Goal: Transaction & Acquisition: Purchase product/service

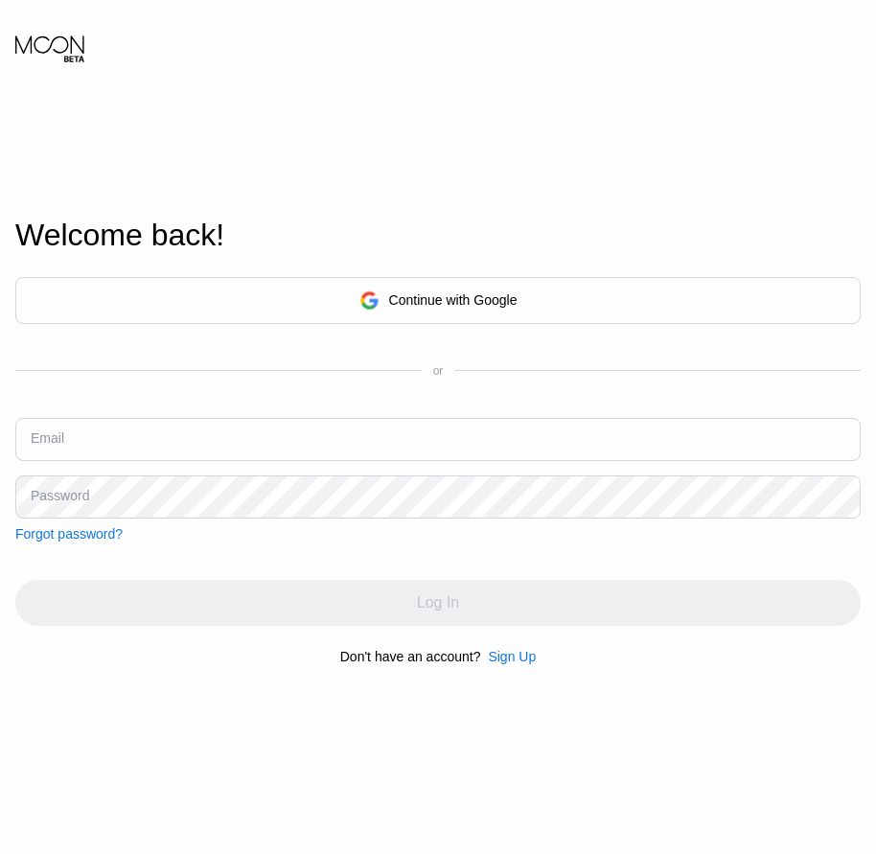
click at [510, 664] on div "Sign Up" at bounding box center [512, 656] width 48 height 15
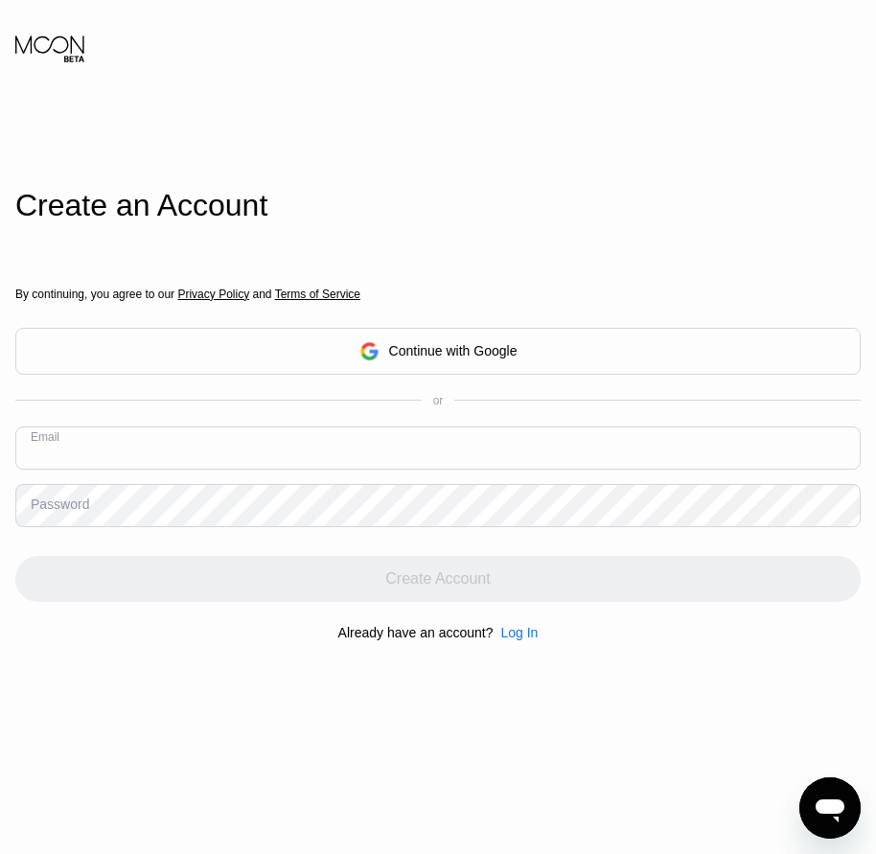
paste input "[EMAIL_ADDRESS][DOMAIN_NAME]"
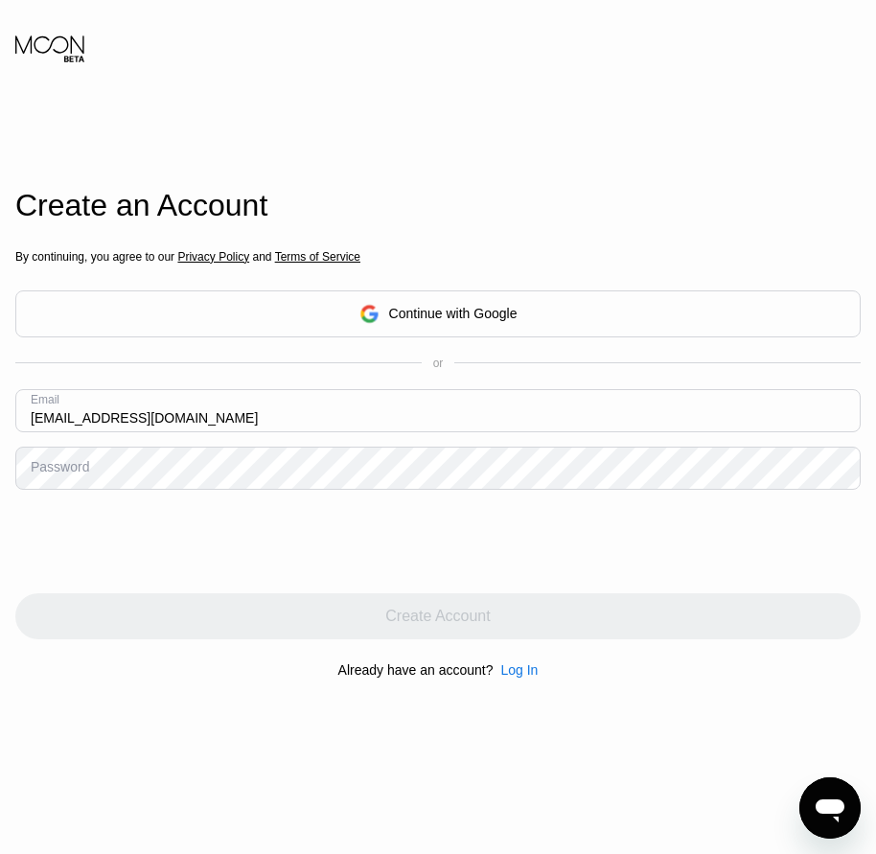
type input "[EMAIL_ADDRESS][DOMAIN_NAME]"
drag, startPoint x: 78, startPoint y: 474, endPoint x: 52, endPoint y: 475, distance: 26.0
click at [35, 460] on div "Password" at bounding box center [437, 468] width 845 height 43
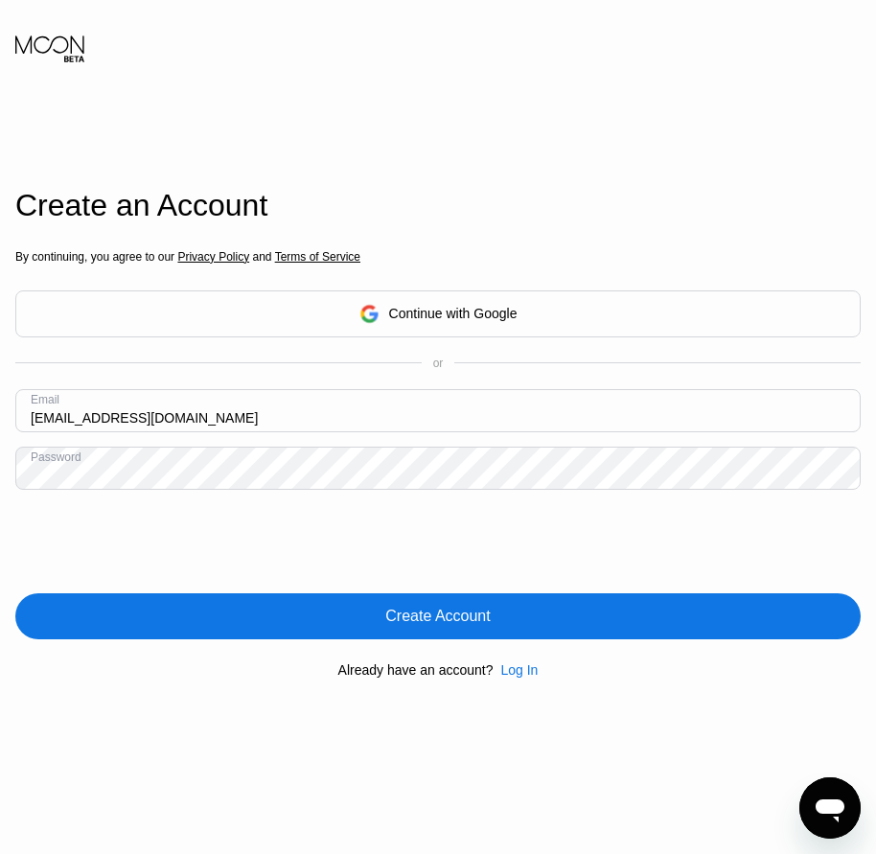
click at [436, 626] on div "Create Account" at bounding box center [437, 616] width 104 height 19
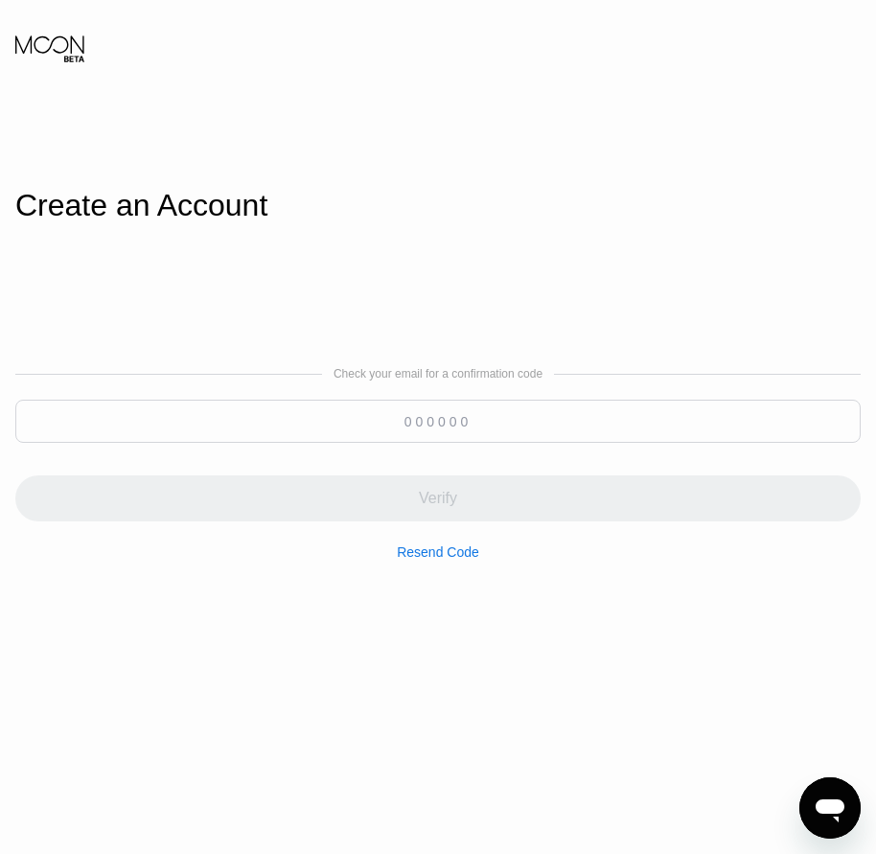
paste input "138044"
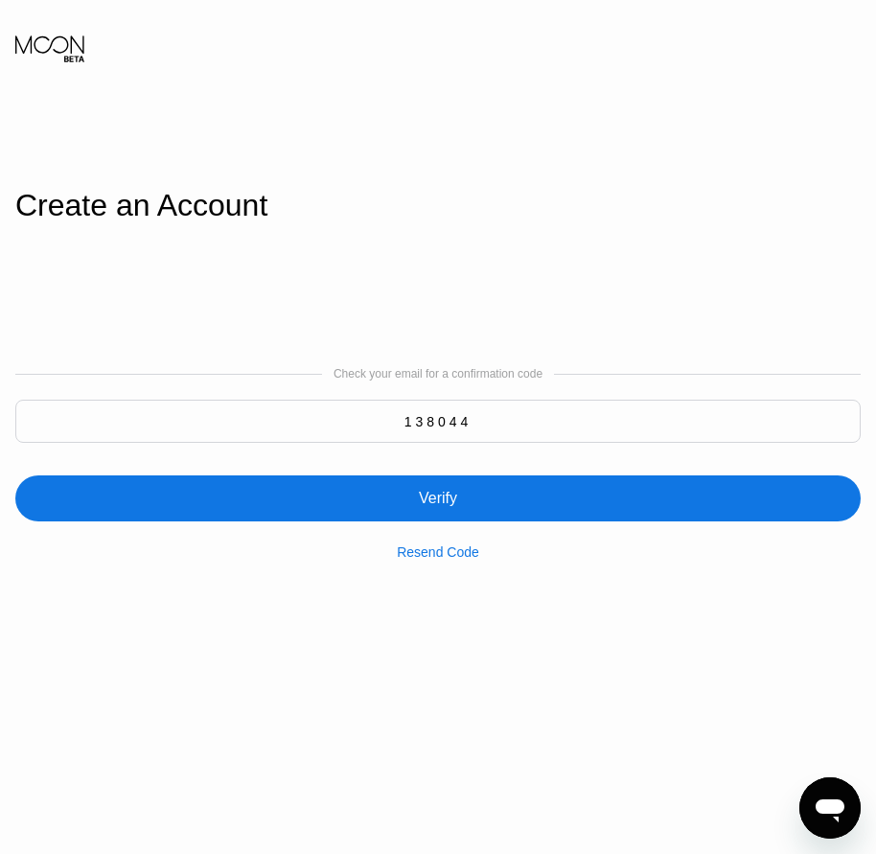
type input "138044"
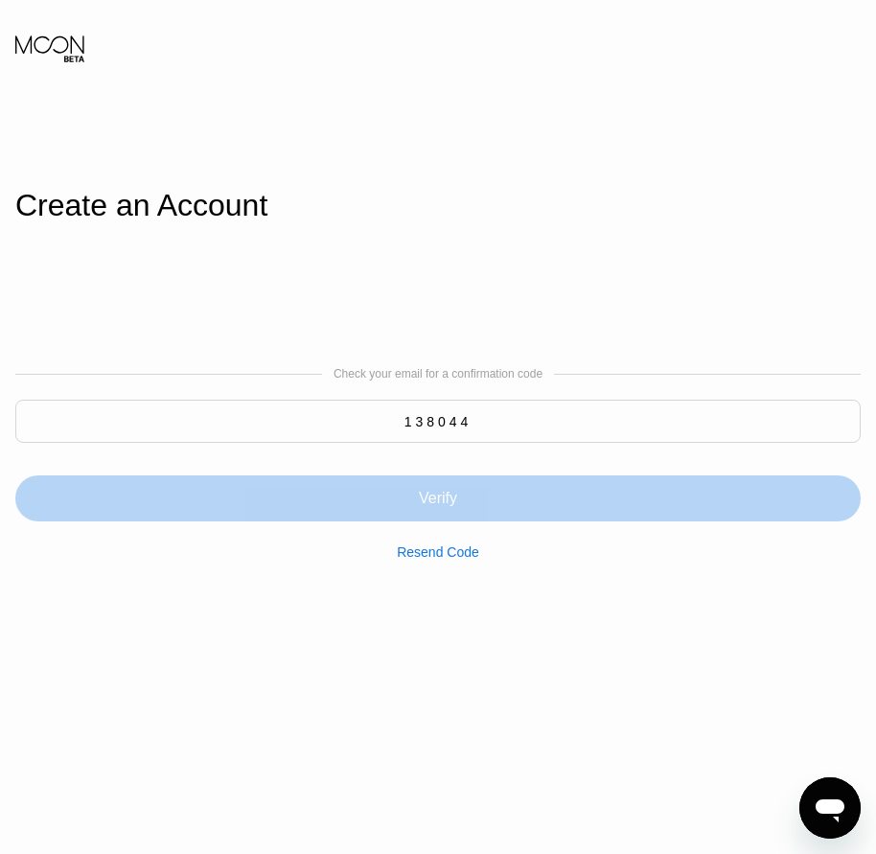
click at [451, 492] on div "Verify" at bounding box center [438, 498] width 38 height 19
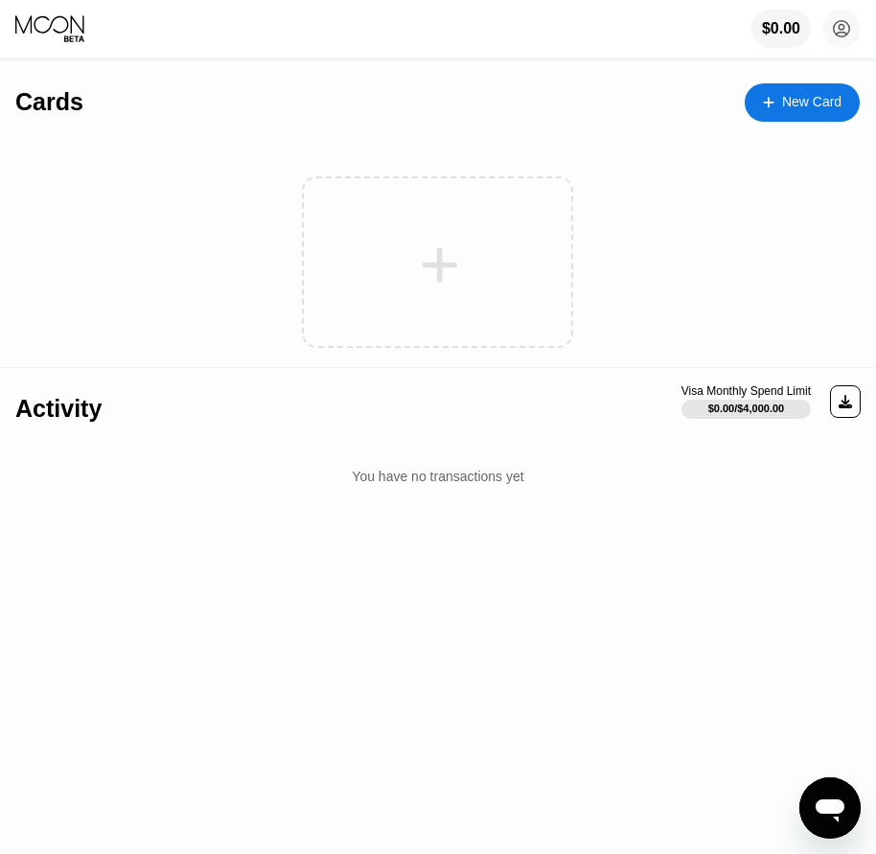
click at [785, 114] on div "New Card" at bounding box center [802, 102] width 115 height 38
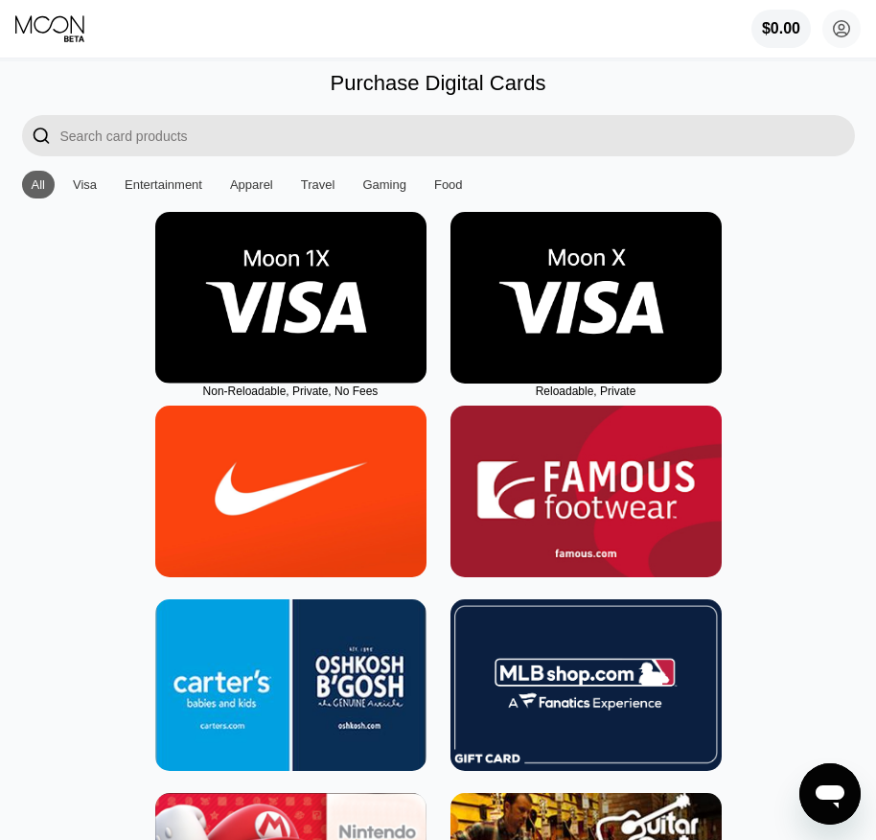
click at [594, 358] on img at bounding box center [586, 298] width 271 height 172
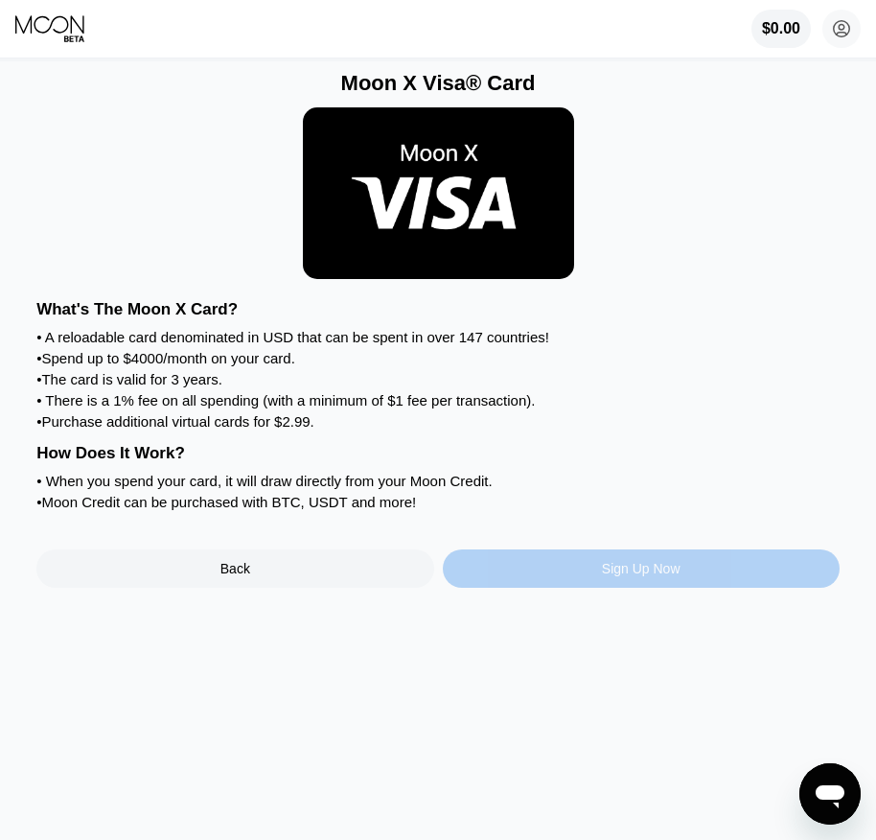
click at [634, 588] on div "Sign Up Now" at bounding box center [641, 568] width 397 height 38
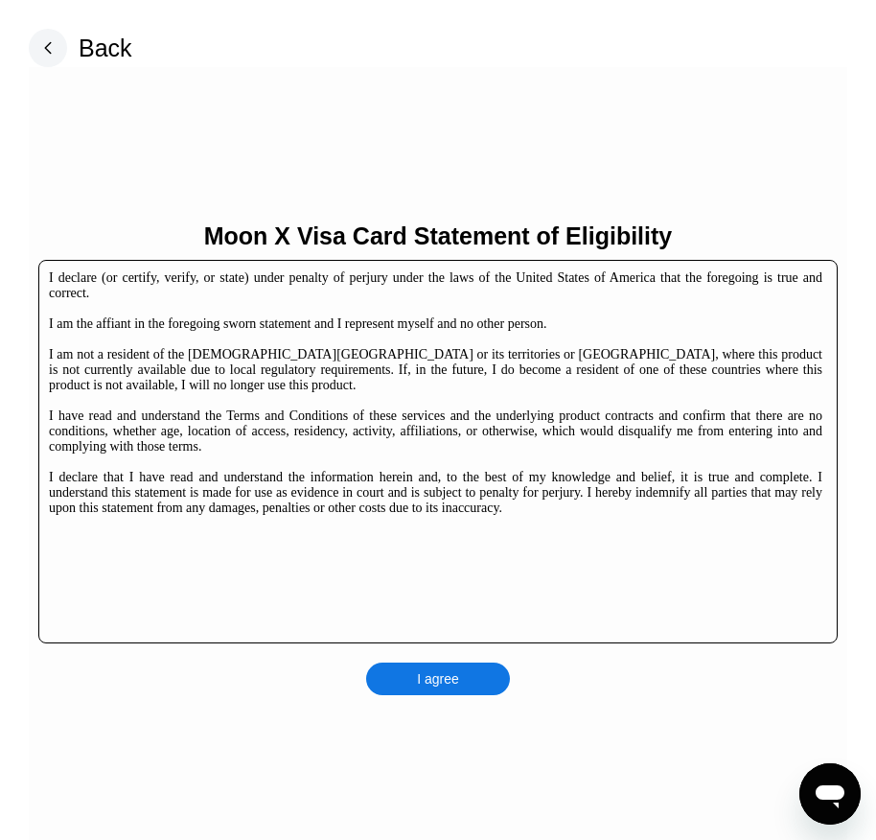
click at [475, 677] on div "I agree" at bounding box center [438, 678] width 144 height 33
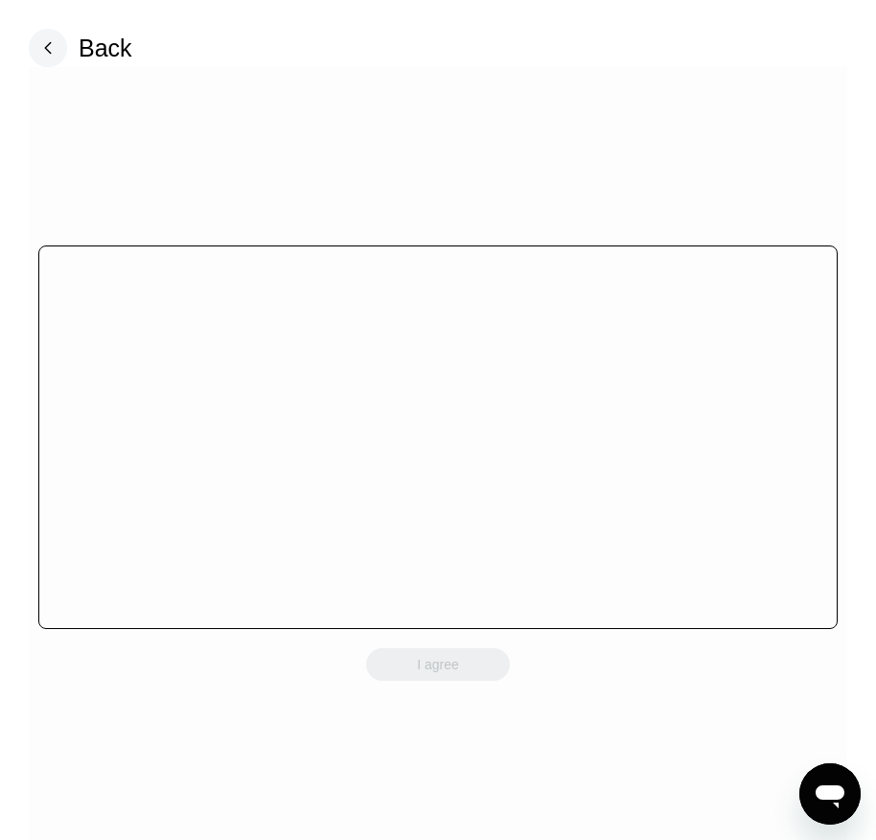
click at [477, 677] on div "I agree" at bounding box center [438, 664] width 144 height 33
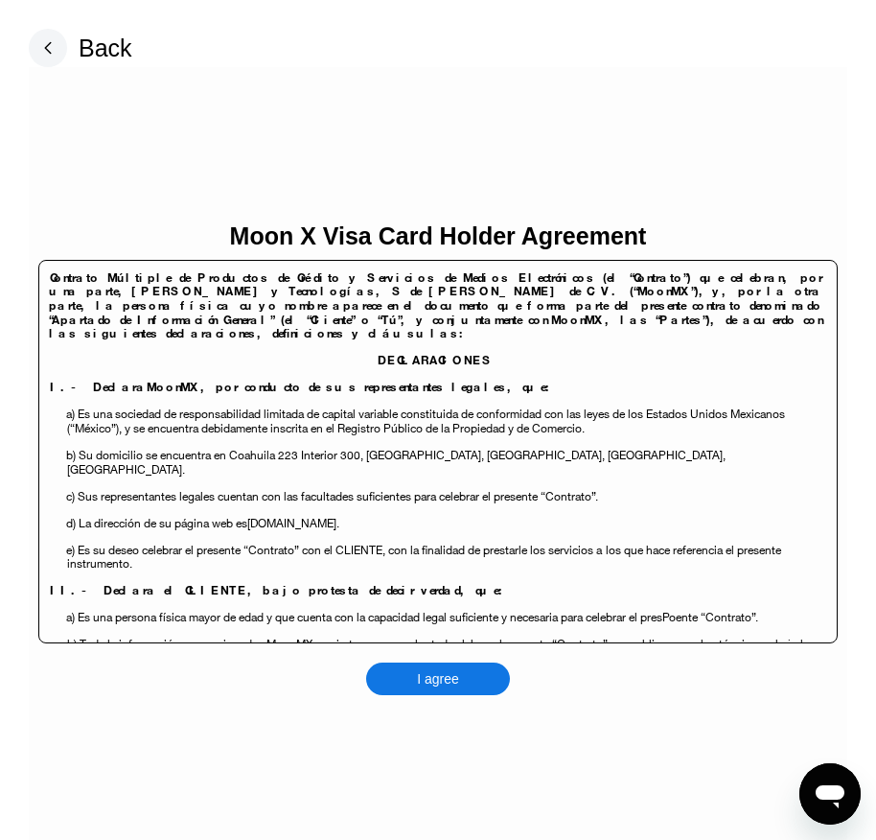
click at [477, 677] on div "I agree" at bounding box center [438, 678] width 144 height 33
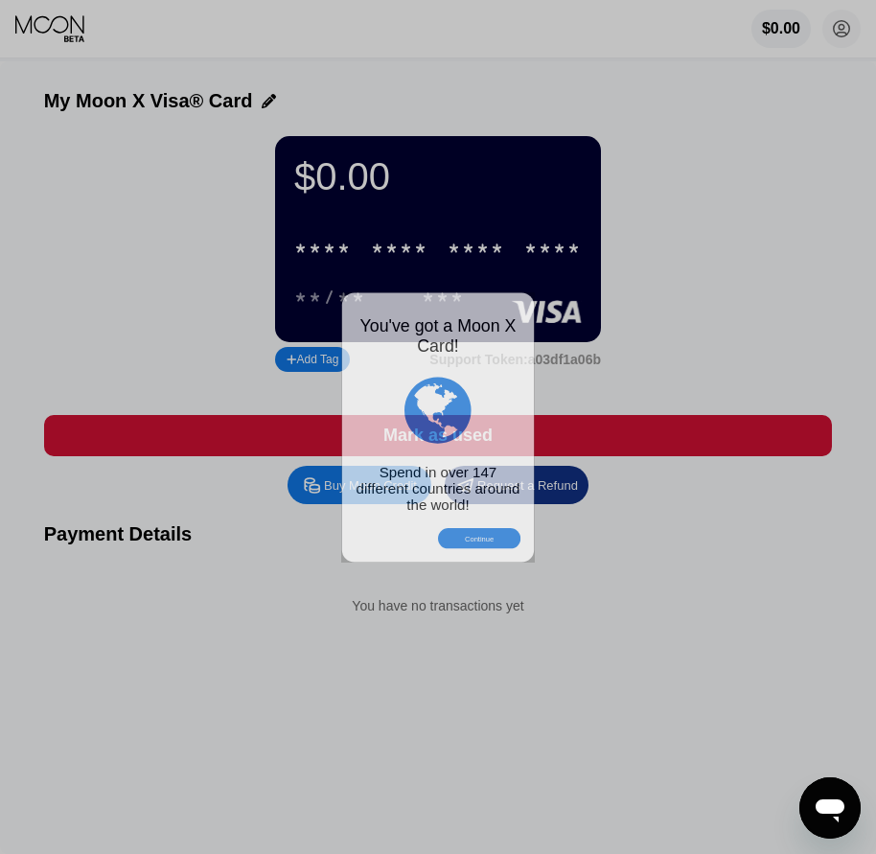
click at [840, 34] on div at bounding box center [445, 427] width 891 height 854
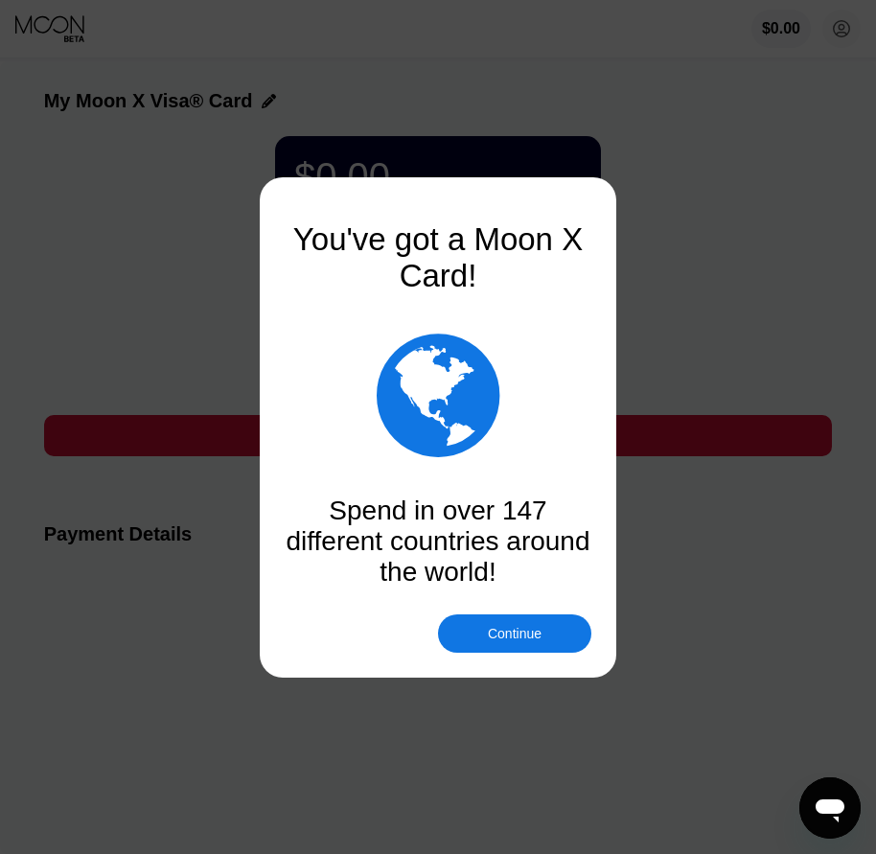
click at [504, 651] on div "Continue" at bounding box center [514, 633] width 153 height 38
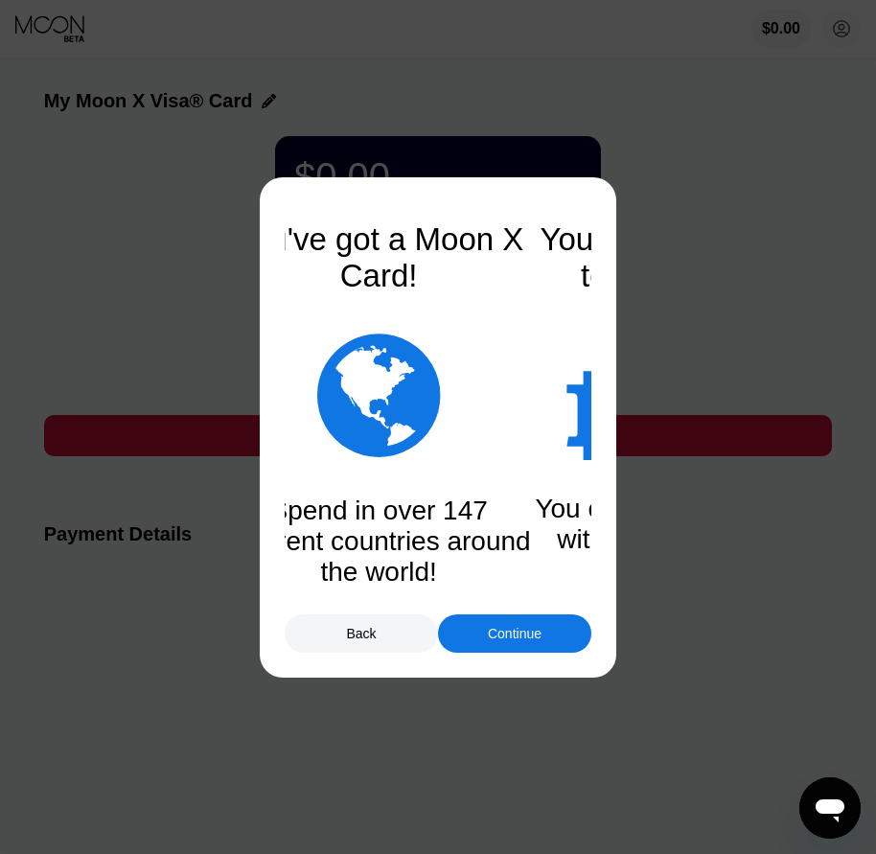
click at [504, 651] on div "Continue" at bounding box center [514, 633] width 153 height 38
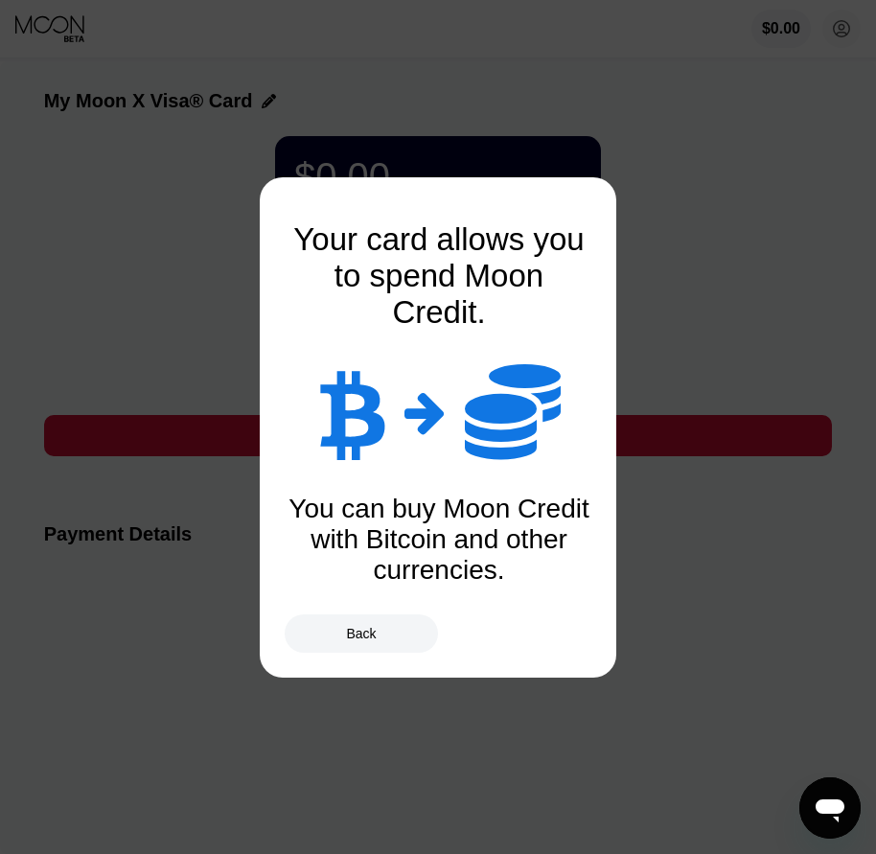
click at [403, 639] on div "Back" at bounding box center [361, 633] width 153 height 38
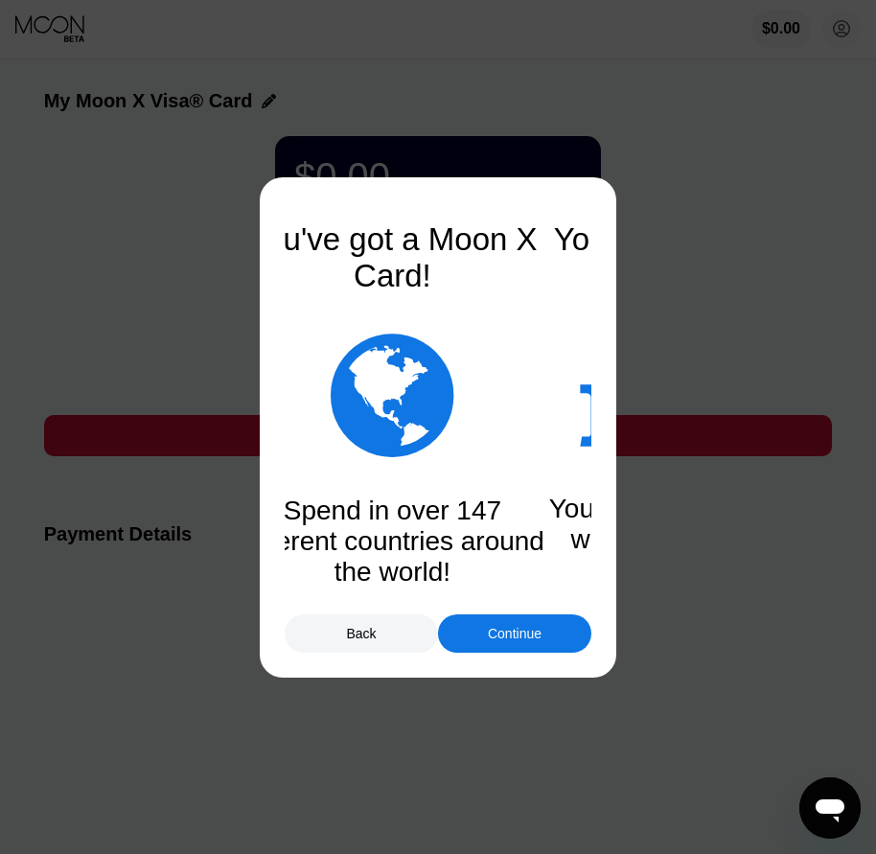
click at [501, 621] on div "Continue" at bounding box center [514, 633] width 153 height 38
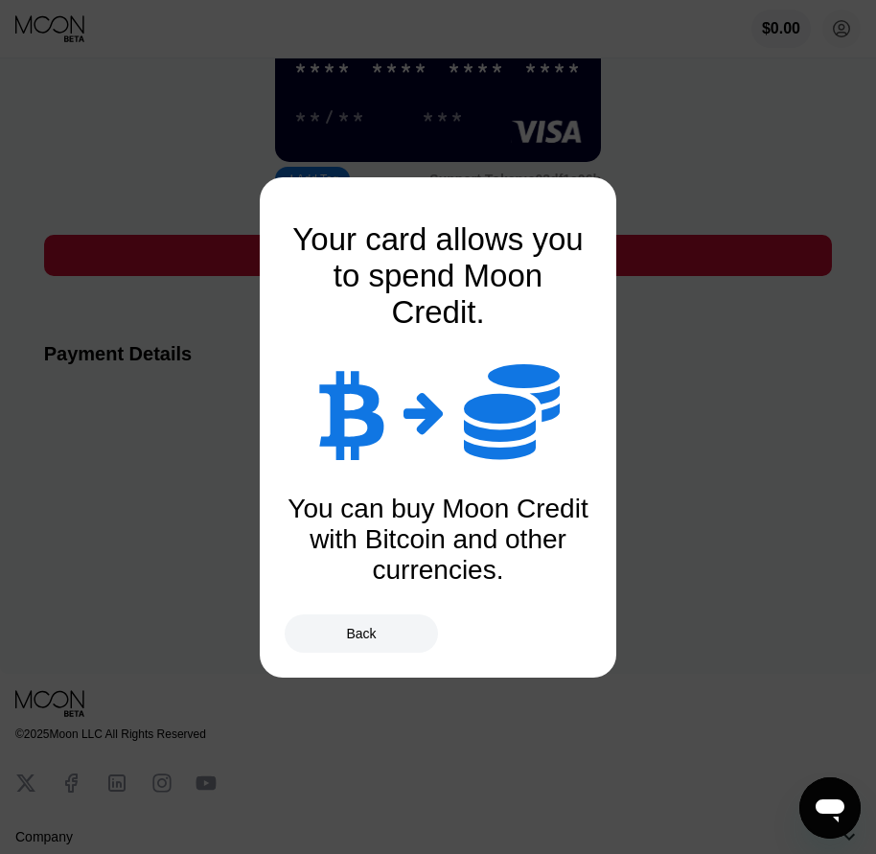
scroll to position [230, 0]
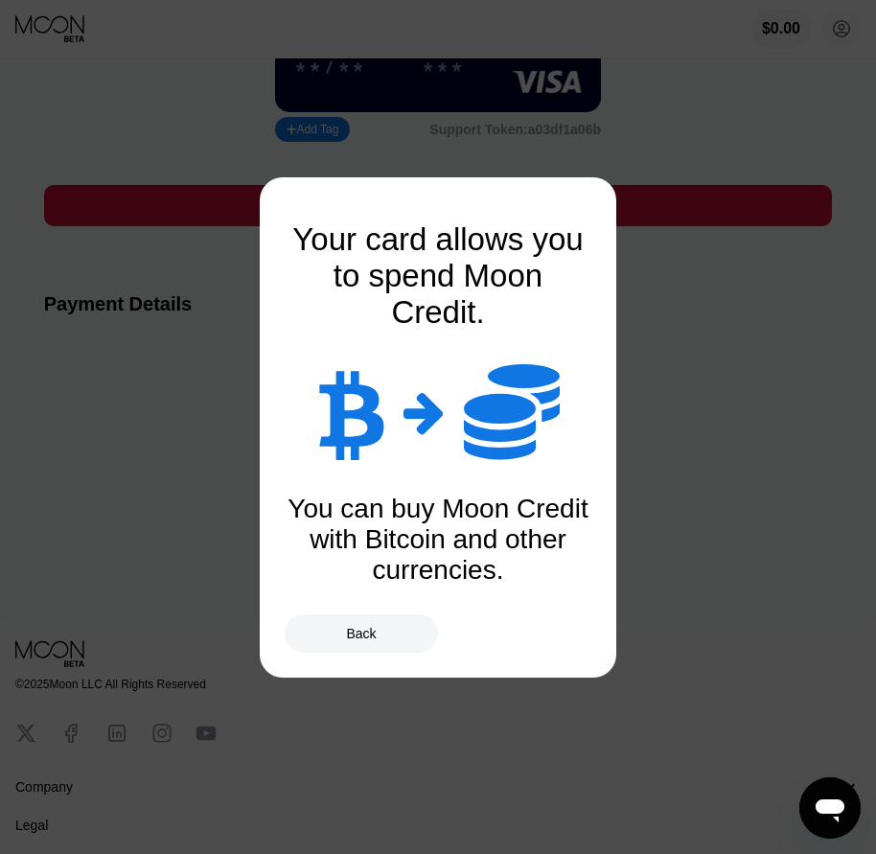
click at [383, 628] on div "Back" at bounding box center [361, 633] width 153 height 38
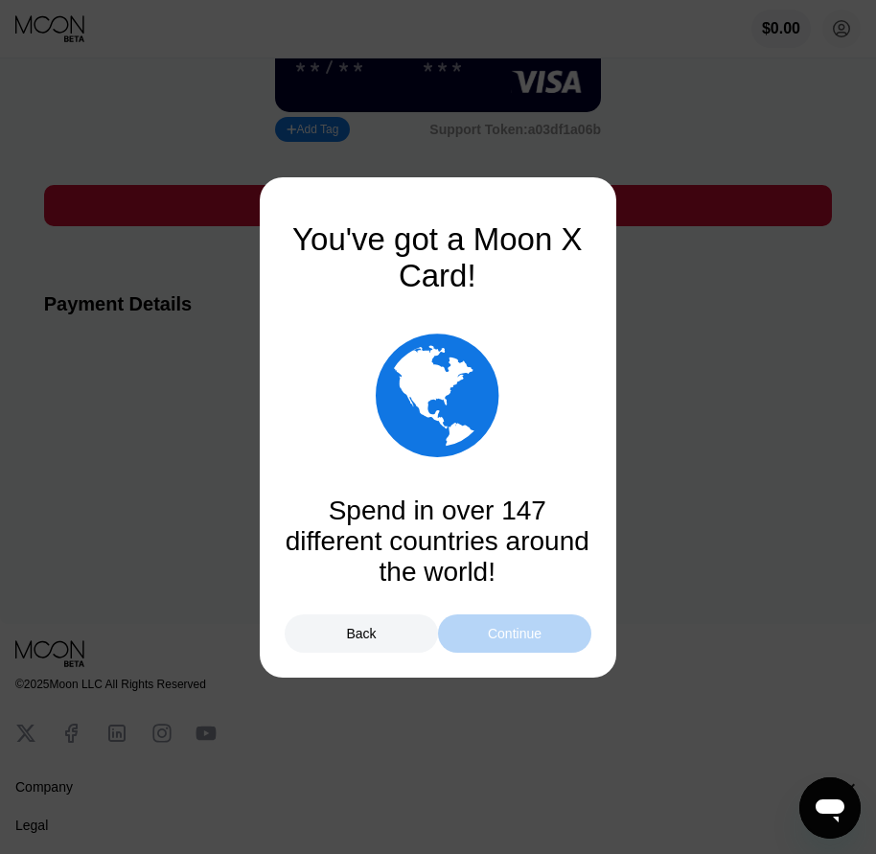
click at [507, 638] on div "Continue" at bounding box center [515, 633] width 54 height 15
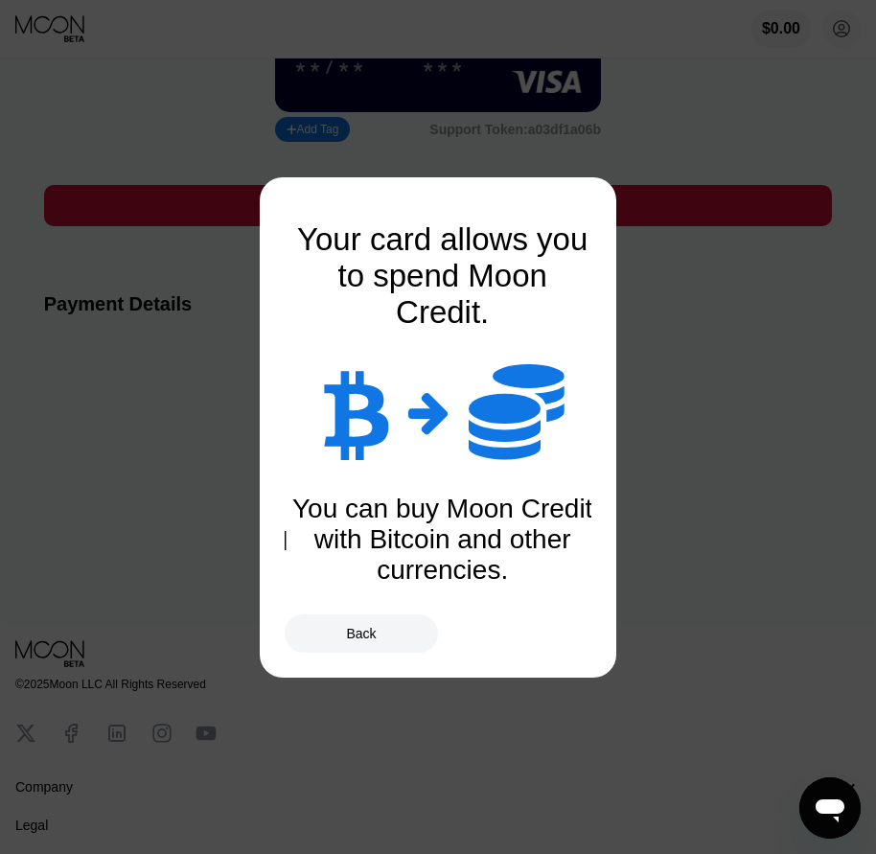
click at [507, 638] on div "Back" at bounding box center [438, 633] width 307 height 38
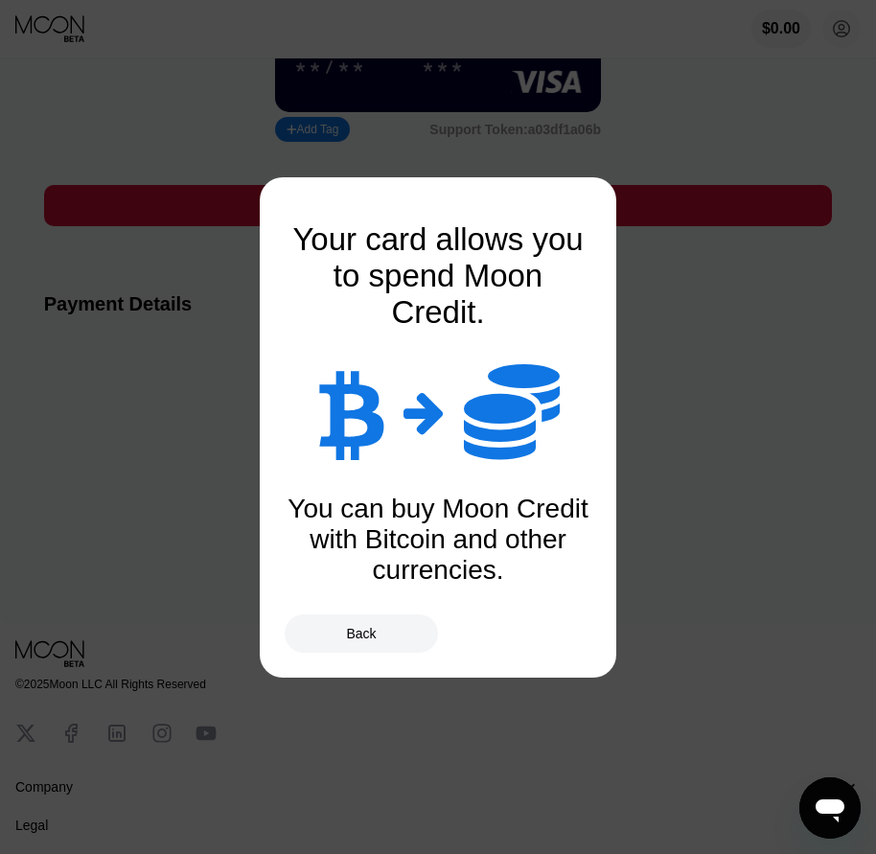
click at [741, 481] on div at bounding box center [445, 427] width 891 height 854
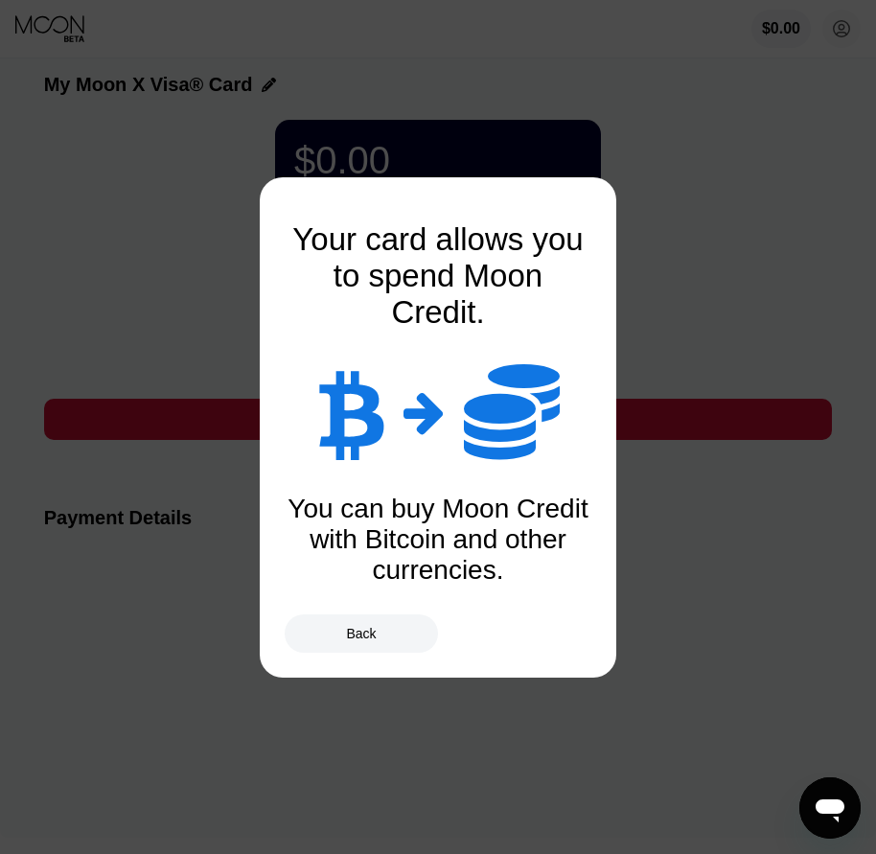
scroll to position [0, 0]
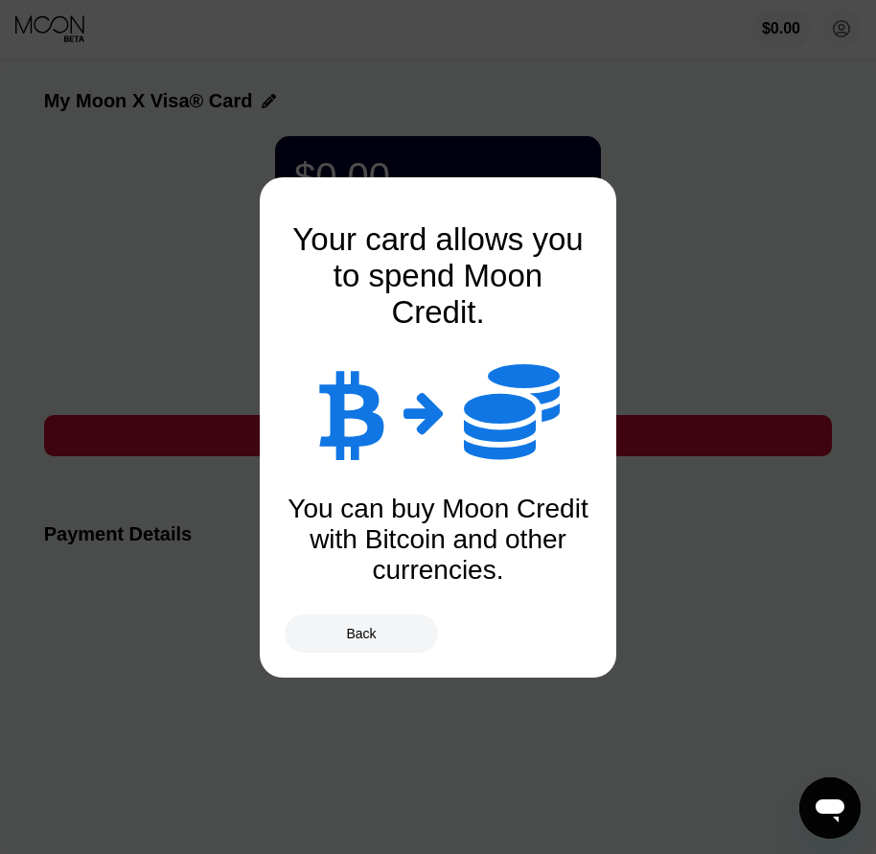
drag, startPoint x: 368, startPoint y: 615, endPoint x: 365, endPoint y: 627, distance: 11.9
click at [367, 616] on div "Back" at bounding box center [361, 633] width 153 height 38
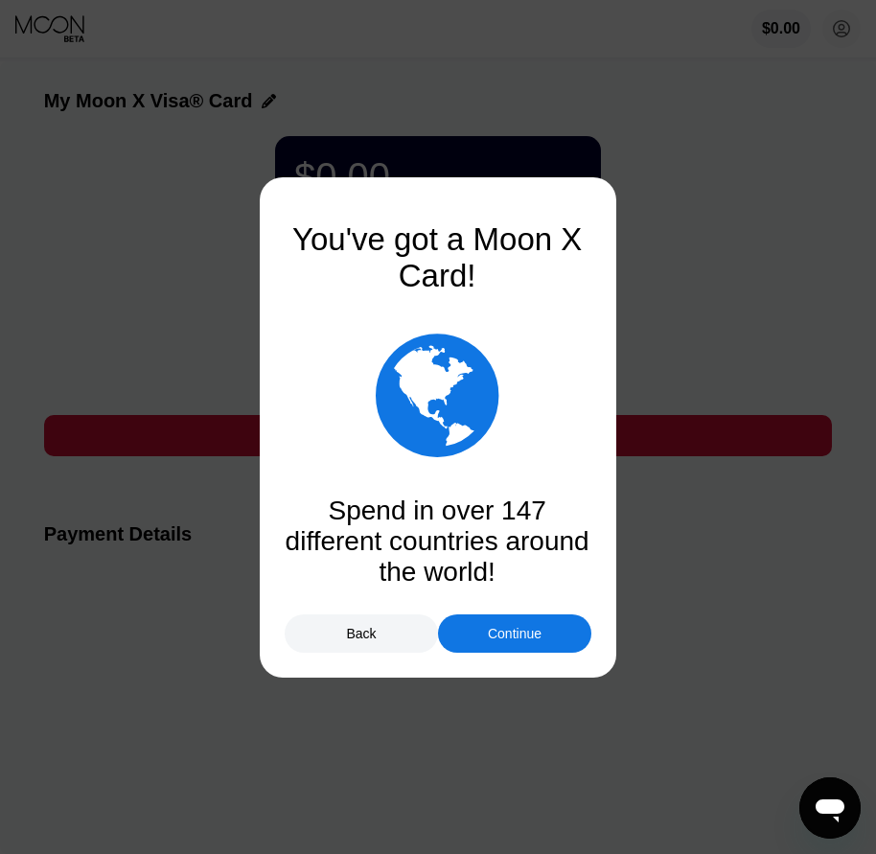
click at [364, 638] on div "Back" at bounding box center [361, 633] width 30 height 15
click at [523, 630] on div "Continue" at bounding box center [515, 633] width 54 height 15
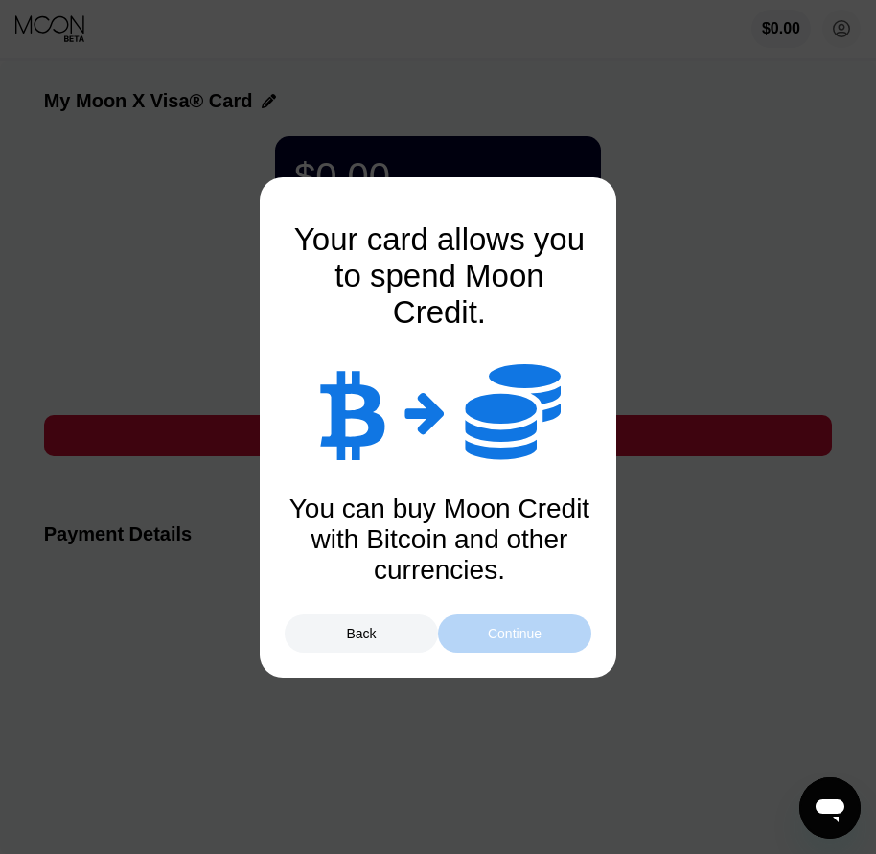
click at [523, 630] on div "Continue" at bounding box center [515, 633] width 54 height 15
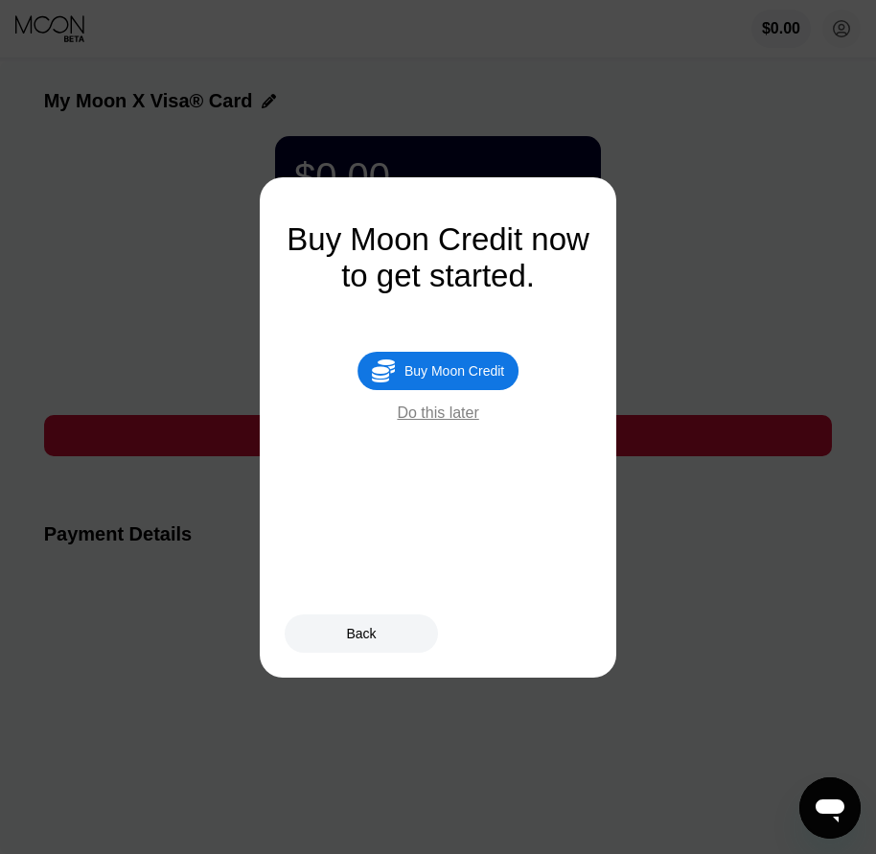
click at [466, 378] on div "Buy Moon Credit" at bounding box center [455, 370] width 100 height 15
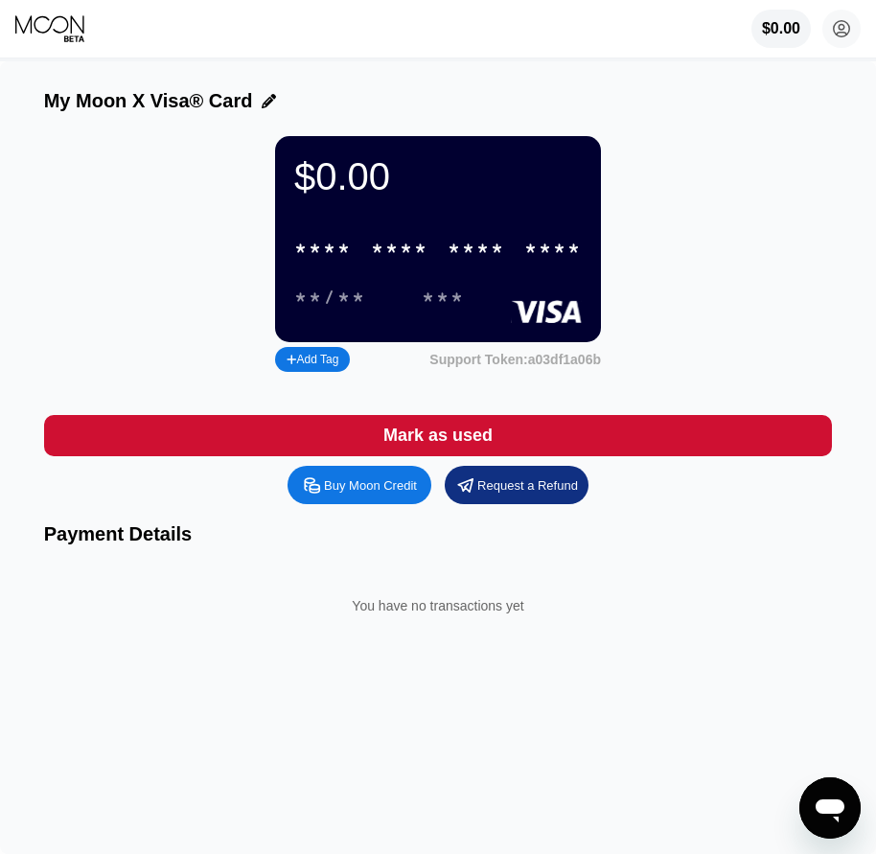
type input "0"
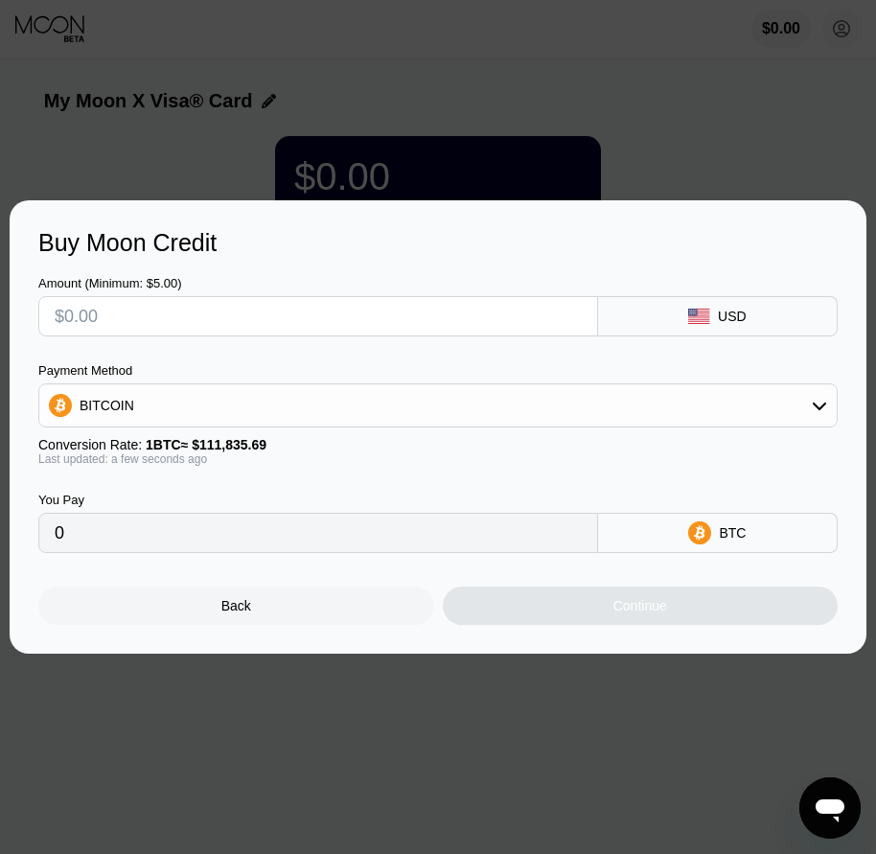
click at [250, 613] on div "Back" at bounding box center [236, 605] width 30 height 15
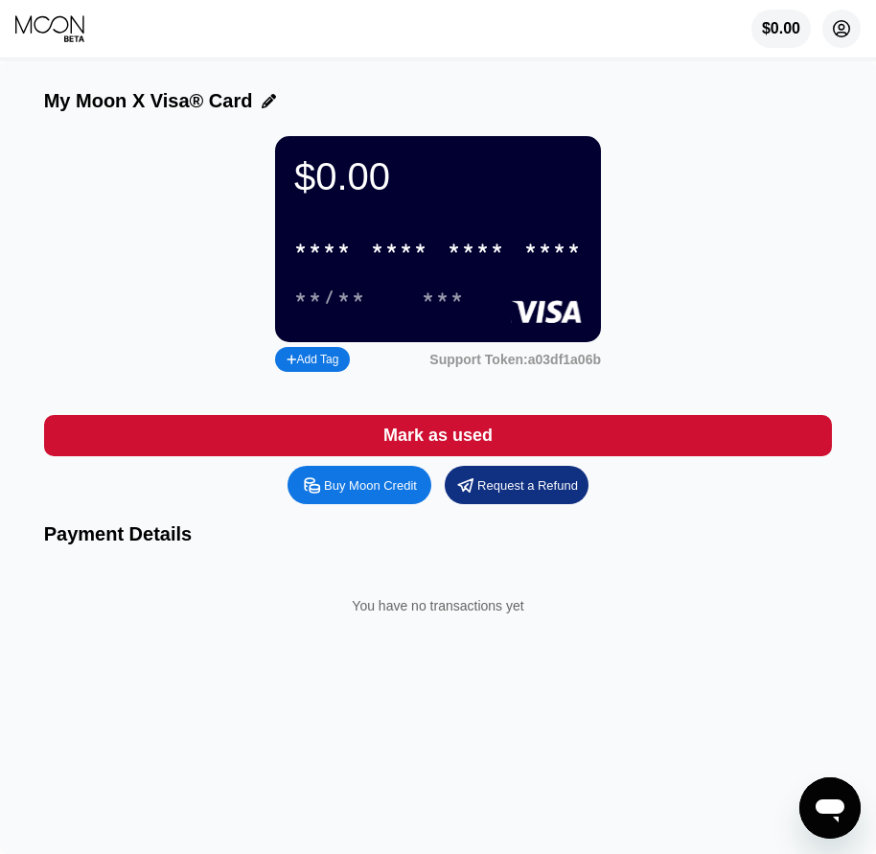
click at [837, 31] on circle at bounding box center [841, 29] width 38 height 38
